Goal: Navigation & Orientation: Find specific page/section

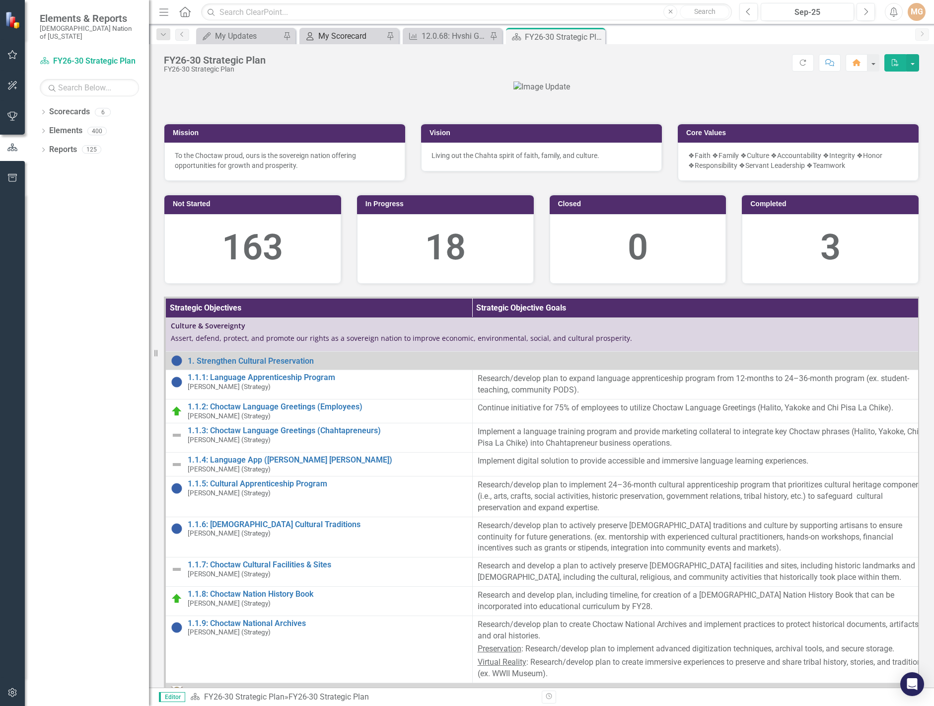
click at [367, 42] on div "My Scorecard" at bounding box center [351, 36] width 66 height 12
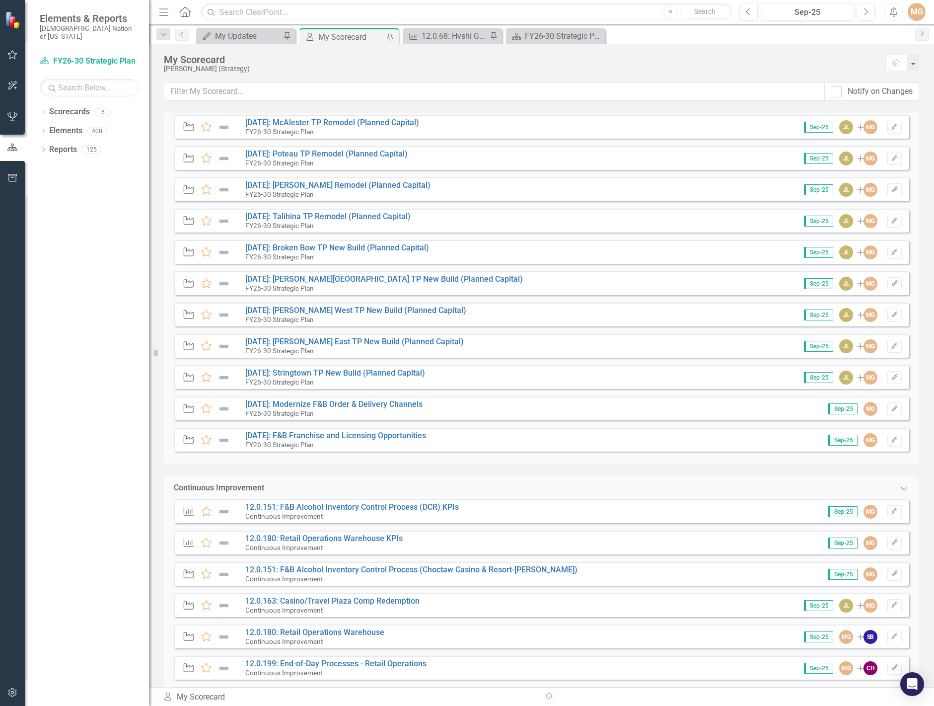
scroll to position [248, 0]
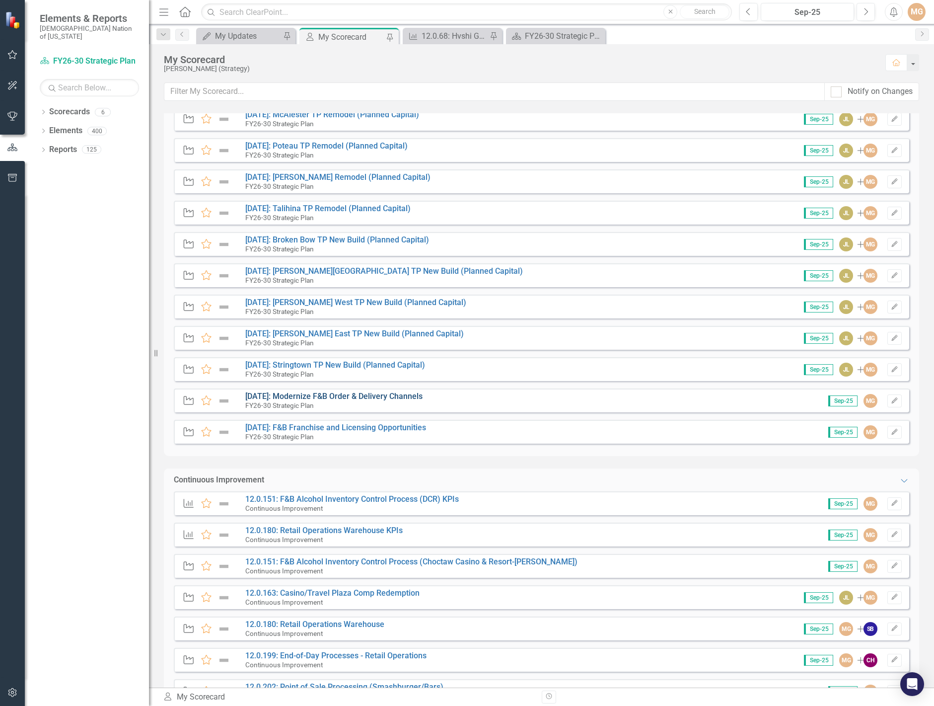
click at [365, 399] on link "[DATE]: Modernize F&B Order & Delivery Channels" at bounding box center [333, 395] width 177 height 9
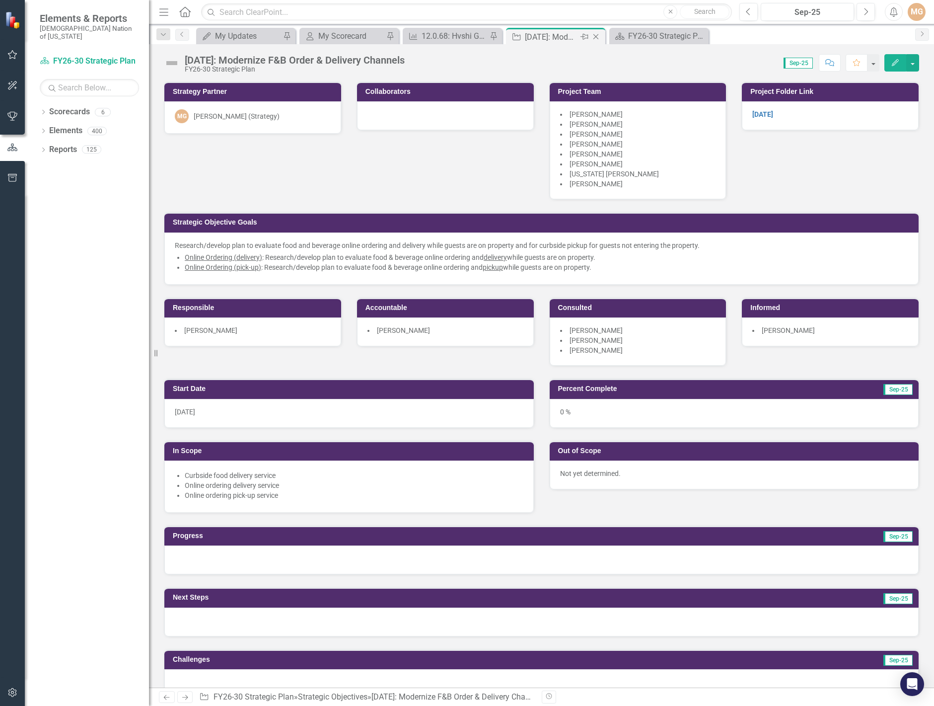
click at [599, 39] on icon "Close" at bounding box center [596, 37] width 10 height 8
click at [356, 39] on div "My Scorecard" at bounding box center [351, 36] width 66 height 12
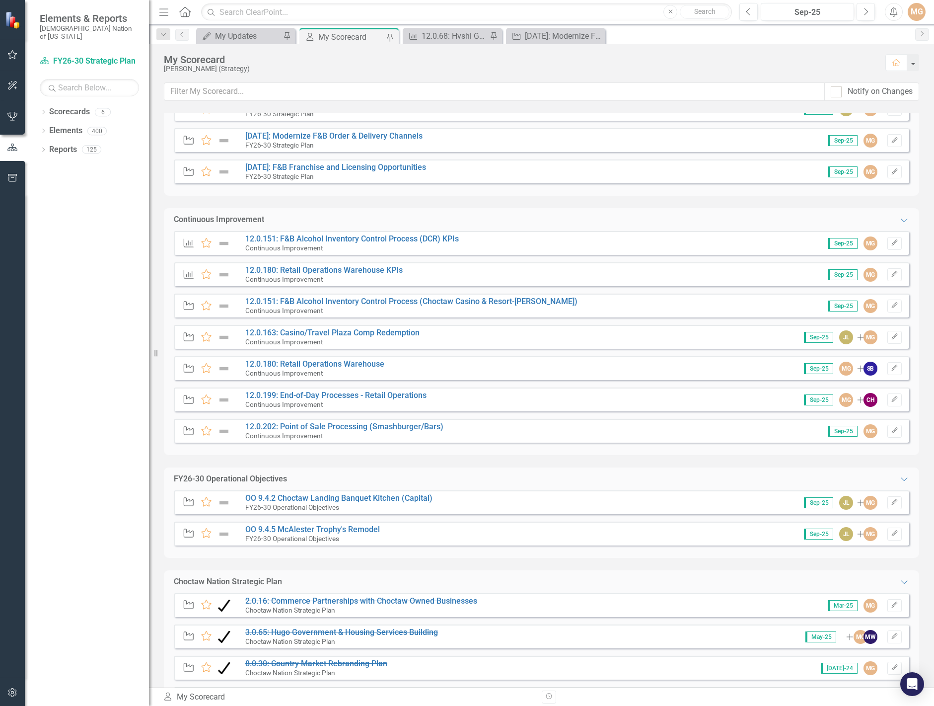
scroll to position [546, 0]
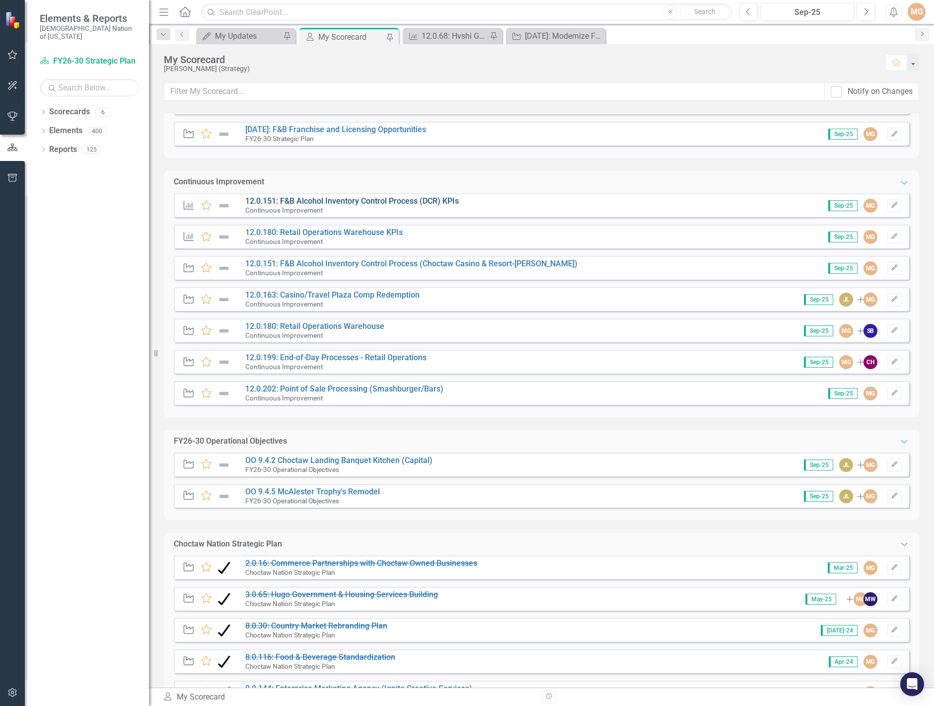
click at [403, 201] on link "12.0.151: F&B Alcohol Inventory Control Process (DCR) KPIs" at bounding box center [352, 200] width 214 height 9
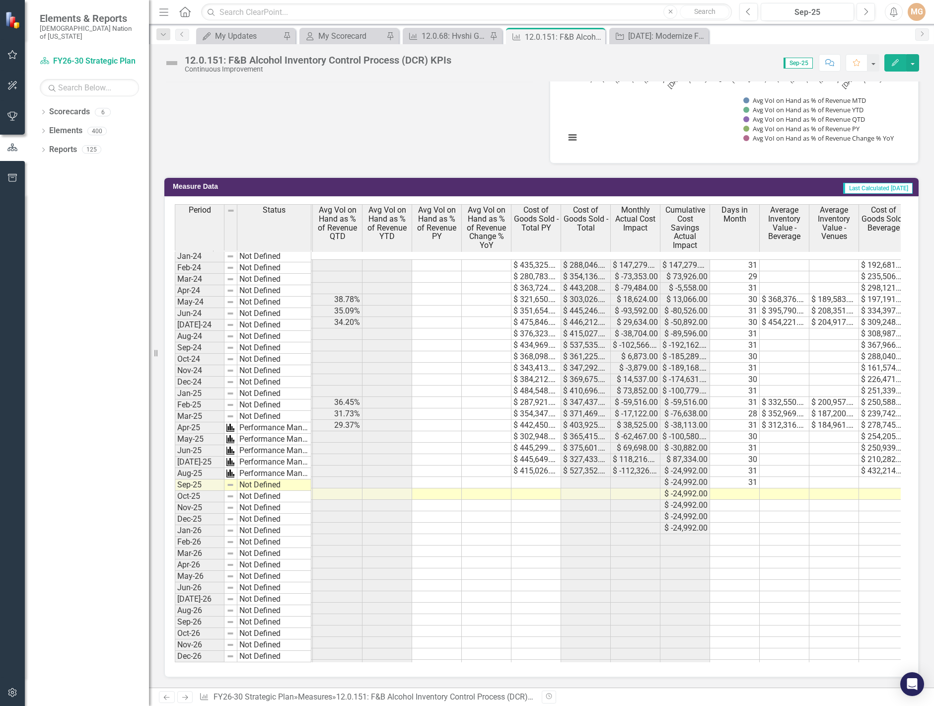
scroll to position [0, 416]
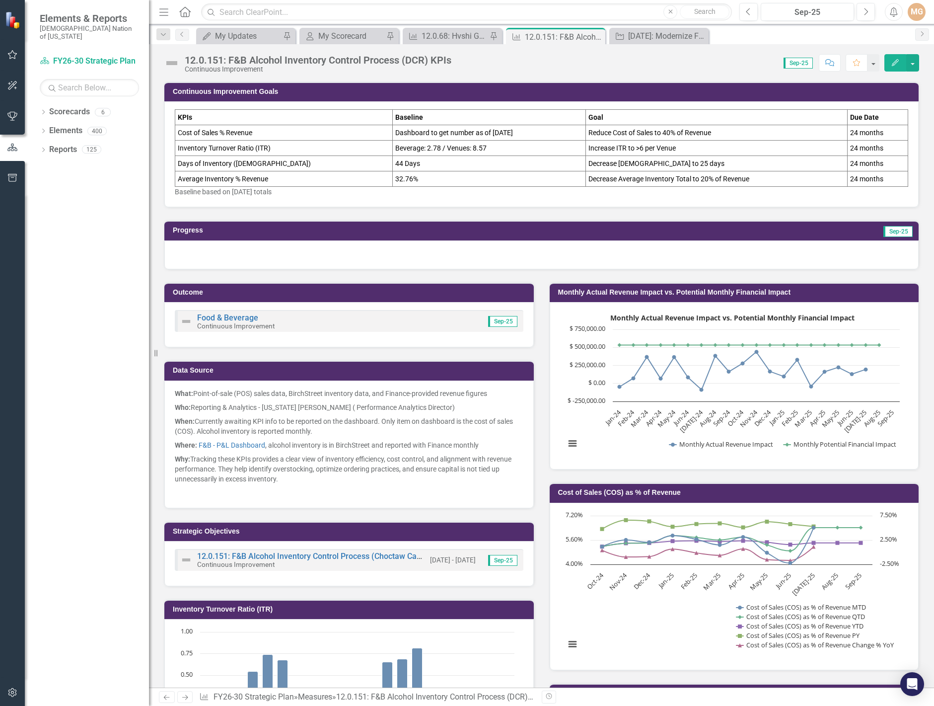
scroll to position [0, 346]
